Goal: Transaction & Acquisition: Subscribe to service/newsletter

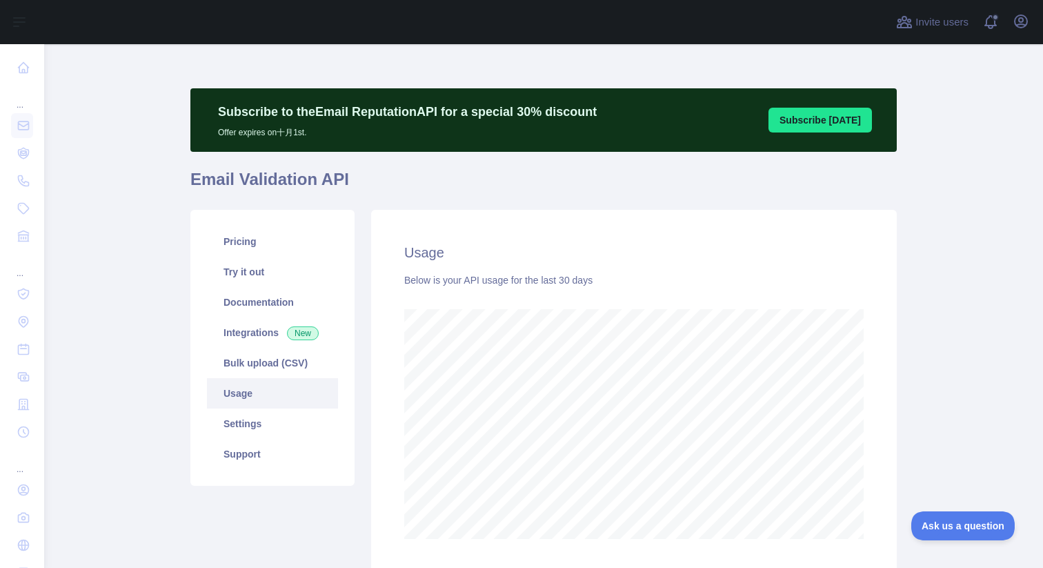
scroll to position [524, 989]
click at [79, 155] on main "Subscribe to the Email Reputation API for a special 30 % discount Offer expires…" at bounding box center [543, 306] width 999 height 524
click at [97, 175] on main "Subscribe to the Email Reputation API for a special 30 % discount Offer expires…" at bounding box center [543, 306] width 999 height 524
click at [945, 262] on main "Subscribe to the Email Reputation API for a special 30 % discount Offer expires…" at bounding box center [543, 306] width 999 height 524
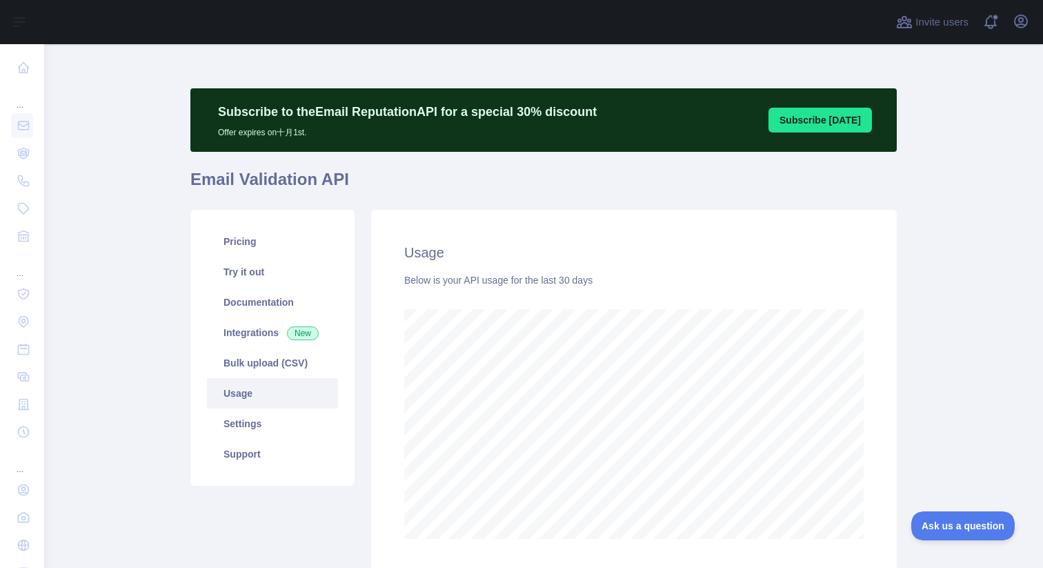
scroll to position [0, 0]
click at [953, 230] on main "Subscribe to the Email Reputation API for a special 30 % discount Offer expires…" at bounding box center [543, 306] width 999 height 524
click at [961, 215] on main "Subscribe to the Email Reputation API for a special 30 % discount Offer expires…" at bounding box center [543, 306] width 999 height 524
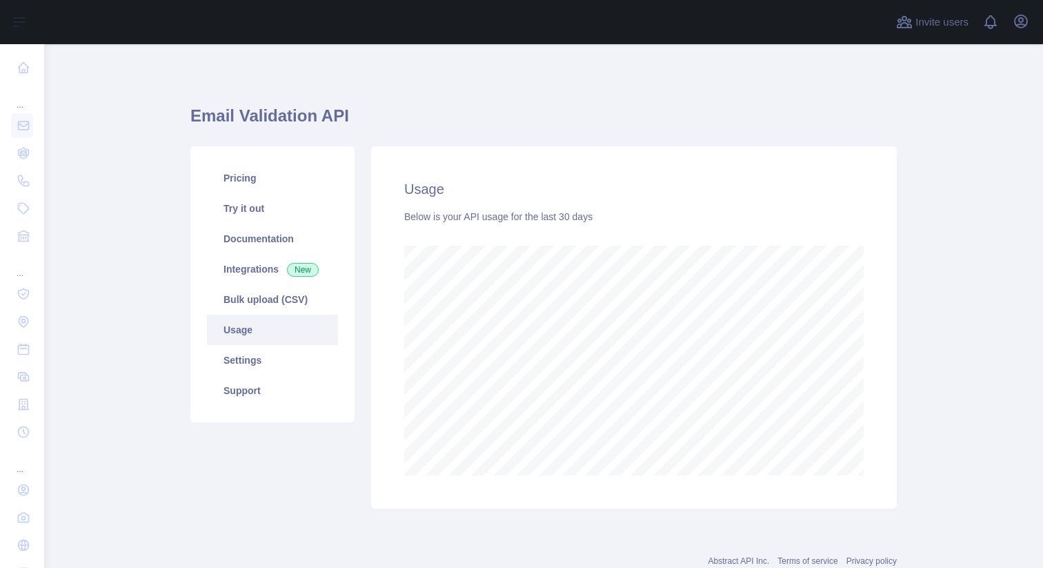
scroll to position [524, 989]
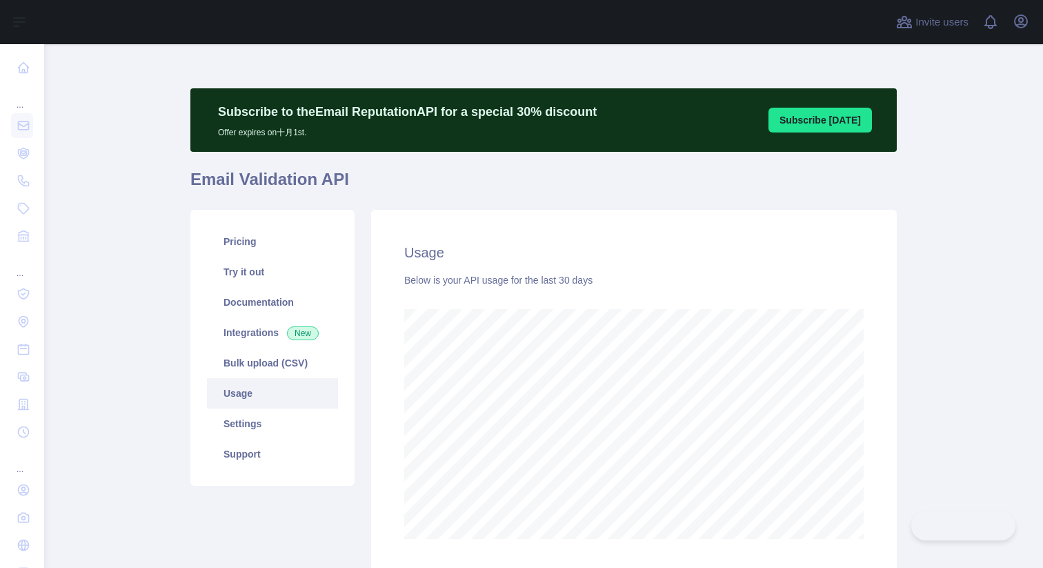
click at [981, 193] on main "Subscribe to the Email Reputation API for a special 30 % discount Offer expires…" at bounding box center [543, 306] width 999 height 524
click at [941, 287] on main "Subscribe to the Email Reputation API for a special 30 % discount Offer expires…" at bounding box center [543, 306] width 999 height 524
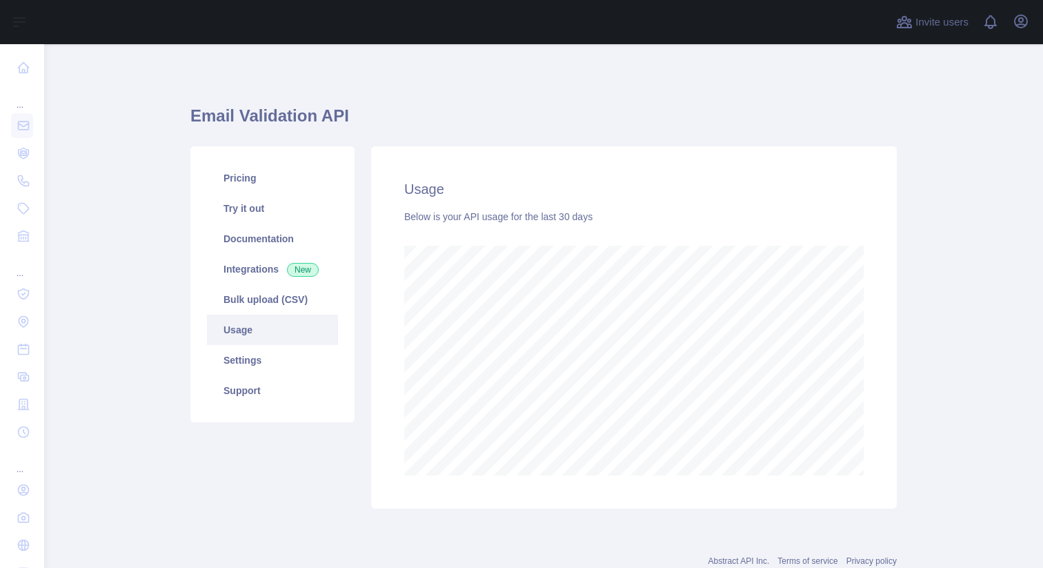
scroll to position [524, 989]
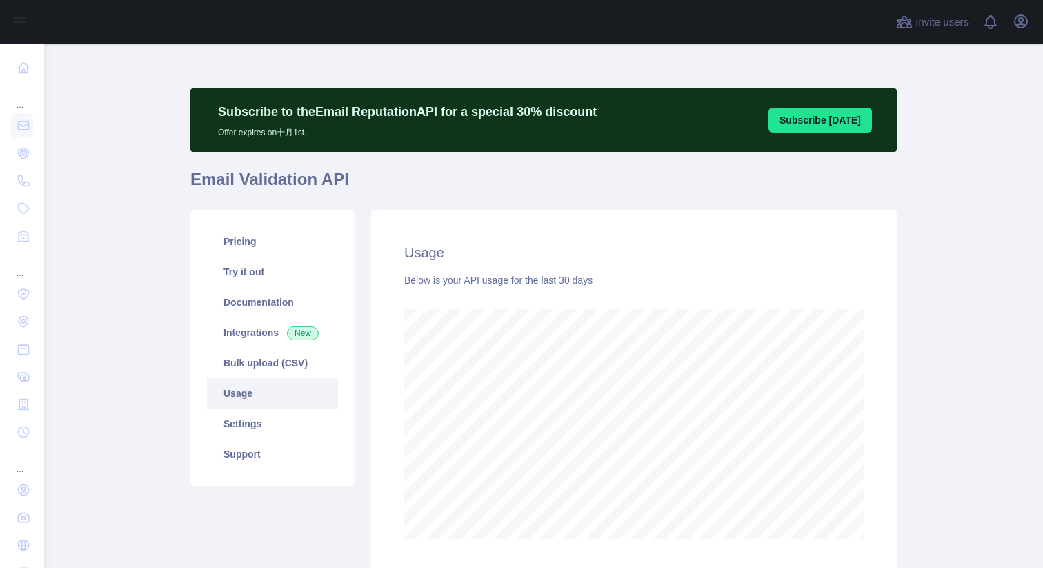
click at [962, 235] on main "Subscribe to the Email Reputation API for a special 30 % discount Offer expires…" at bounding box center [543, 306] width 999 height 524
